Goal: Transaction & Acquisition: Subscribe to service/newsletter

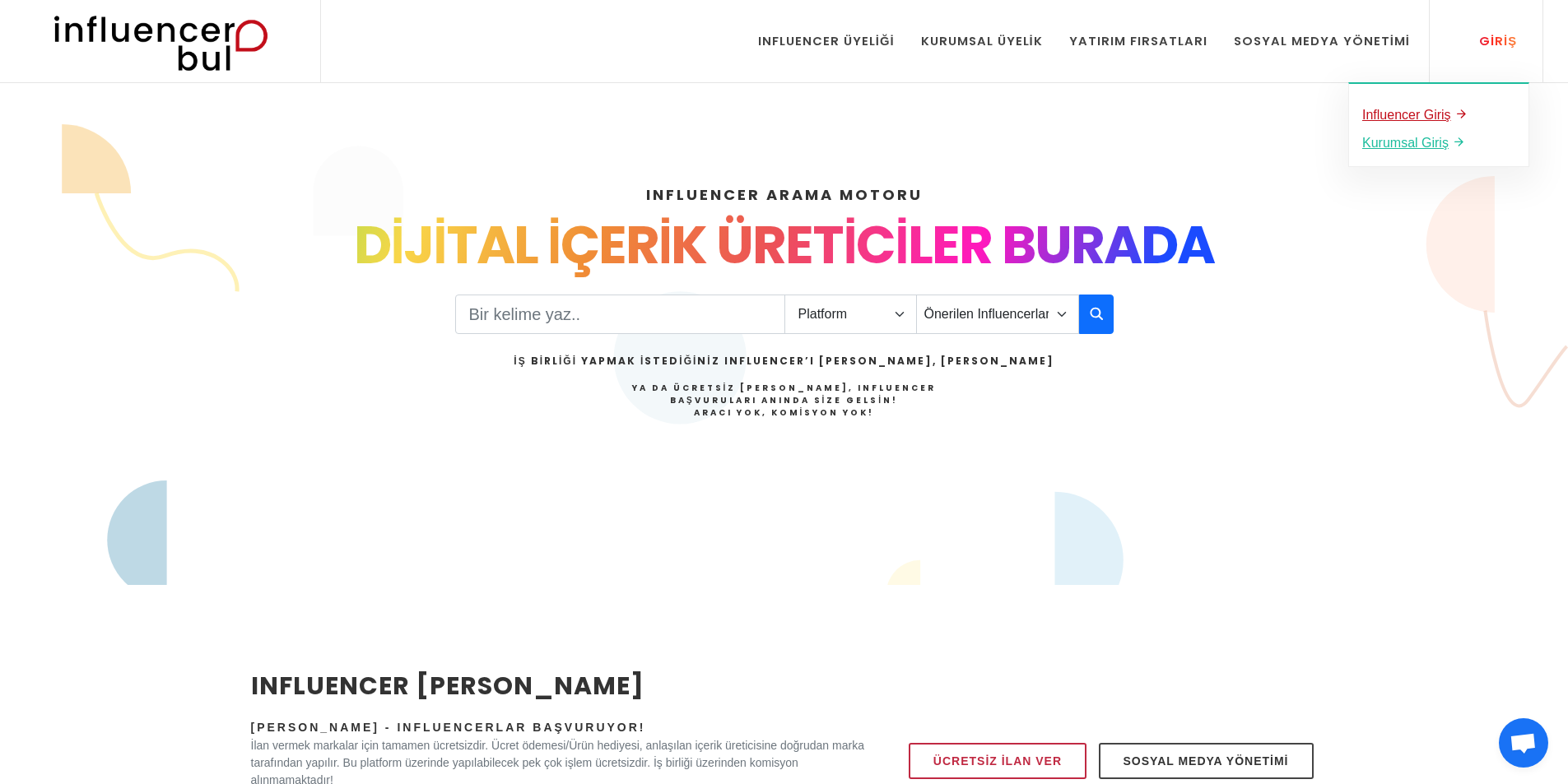
click at [1431, 111] on u "Influencer Giriş" at bounding box center [1407, 114] width 89 height 14
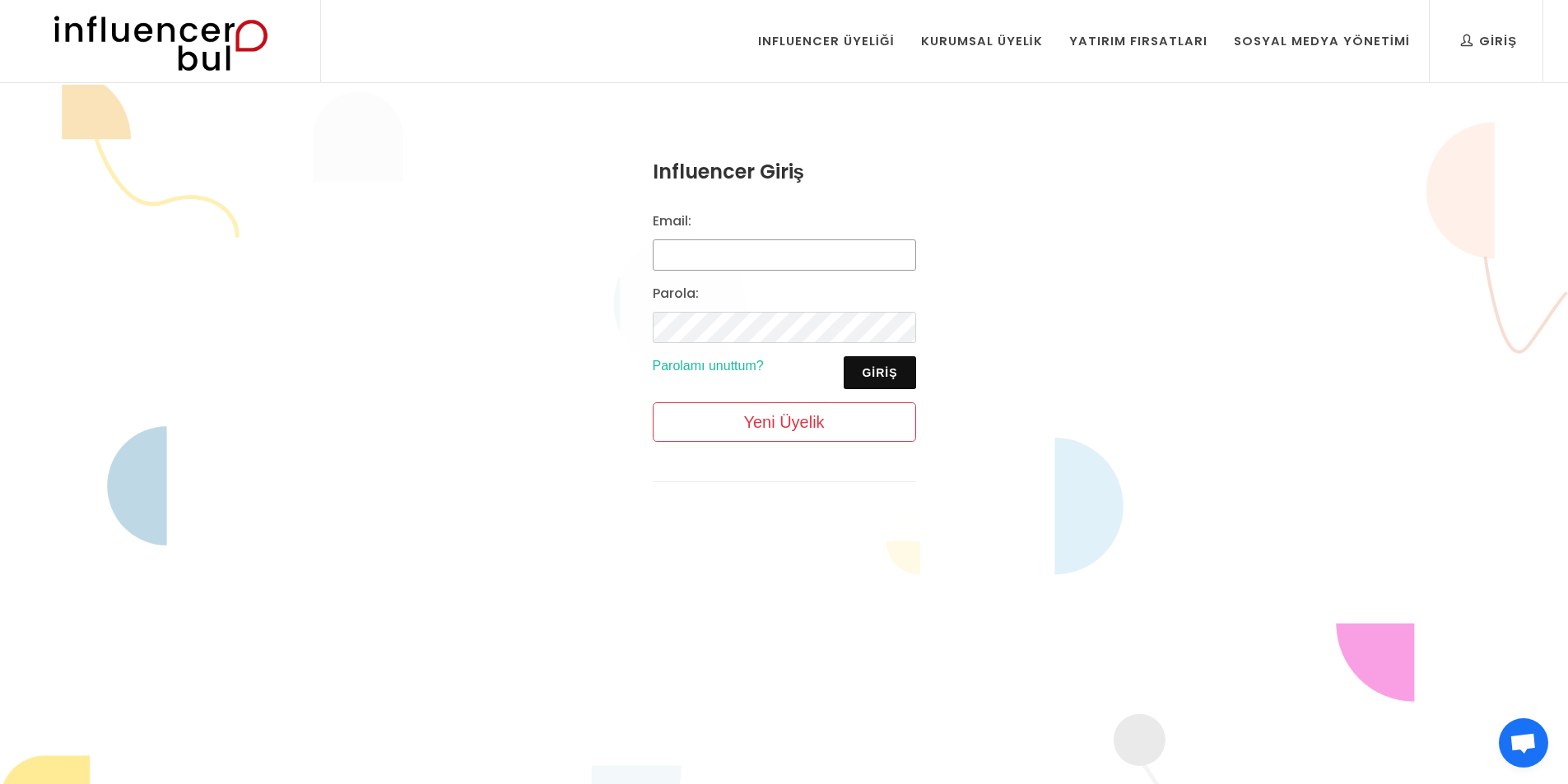
click at [694, 249] on input "Email:" at bounding box center [784, 255] width 263 height 32
type input "seraysoner@hotmail.com"
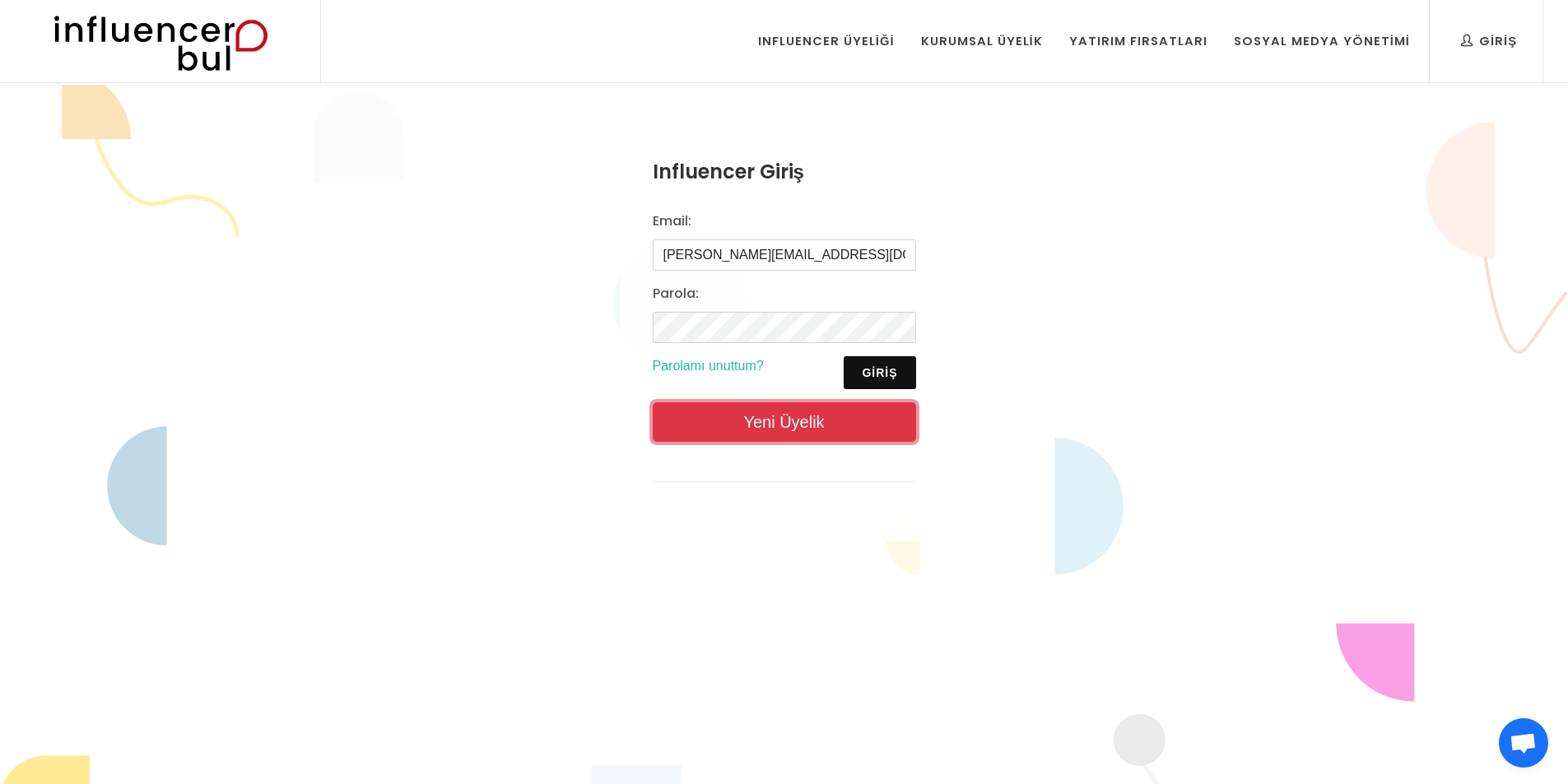
click at [790, 430] on link "Yeni Üyelik" at bounding box center [784, 422] width 263 height 39
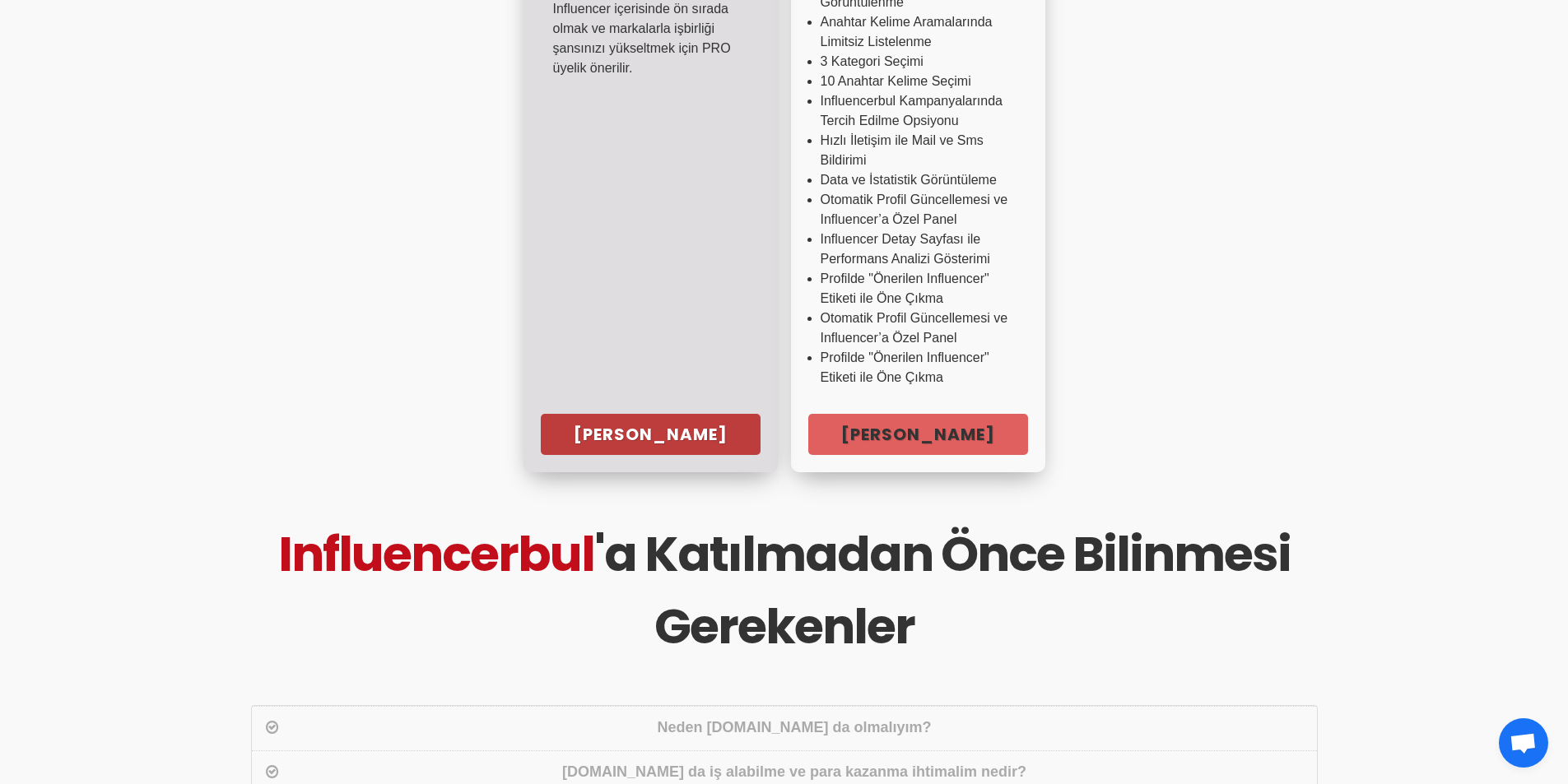
scroll to position [658, 0]
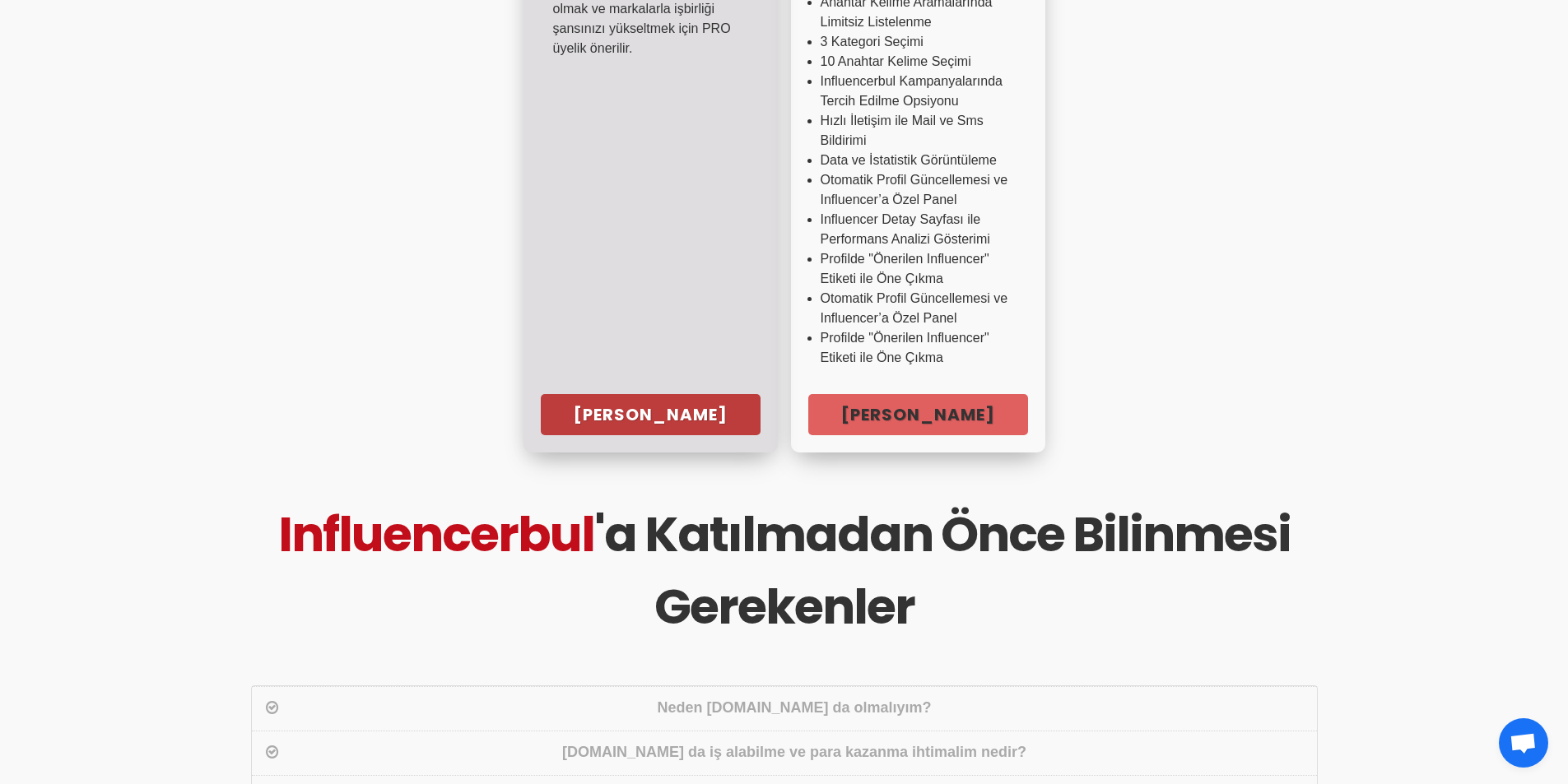
click at [652, 404] on link "Hemen Başla" at bounding box center [650, 414] width 220 height 41
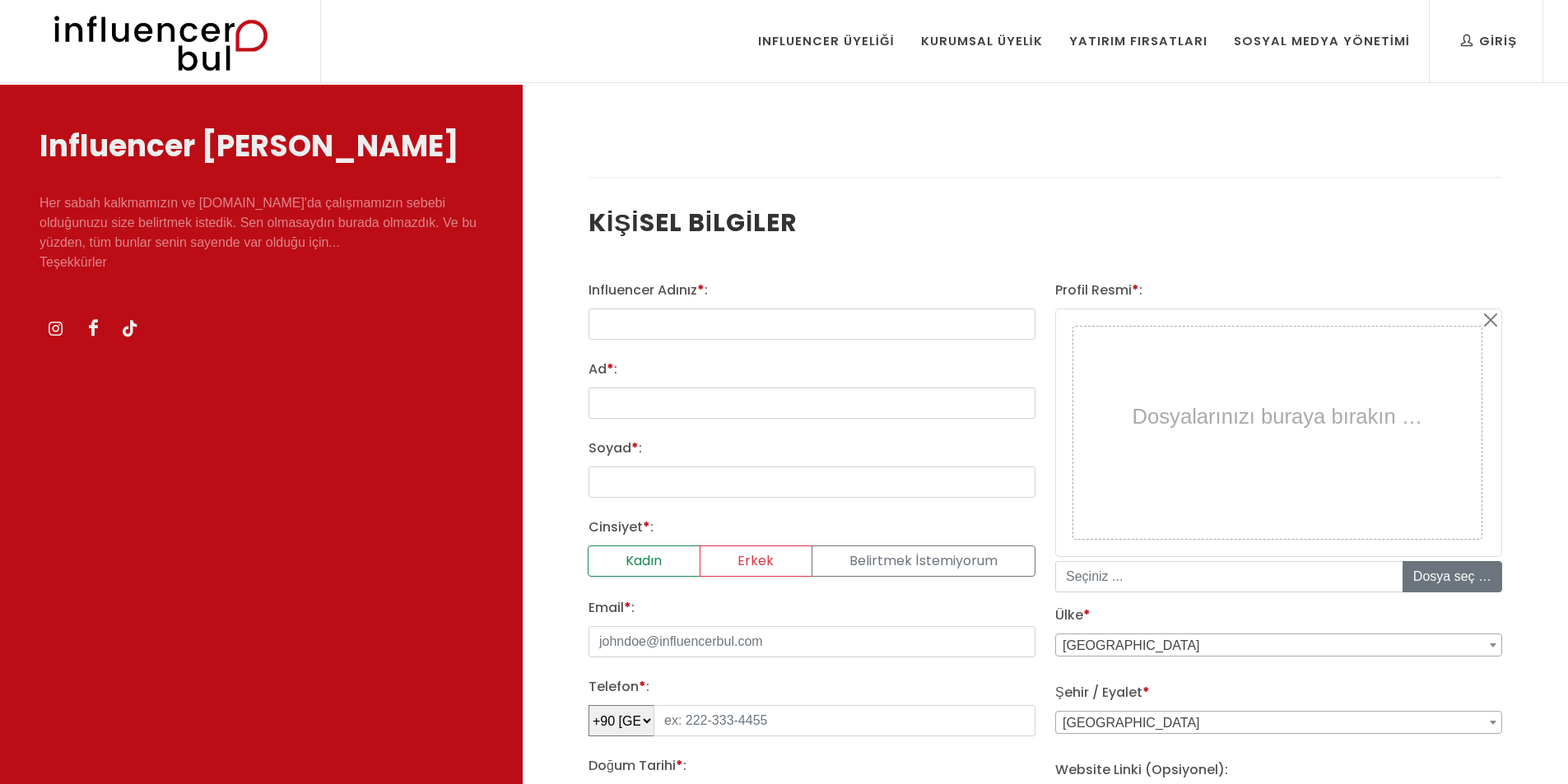
select select
